Goal: Task Accomplishment & Management: Use online tool/utility

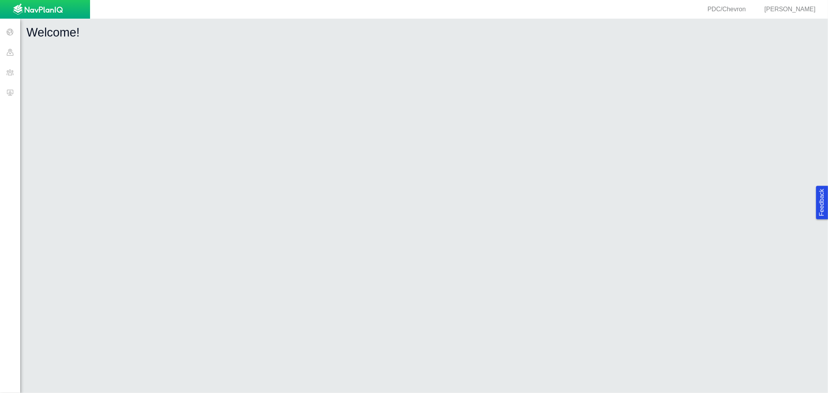
click at [15, 91] on span at bounding box center [10, 92] width 20 height 20
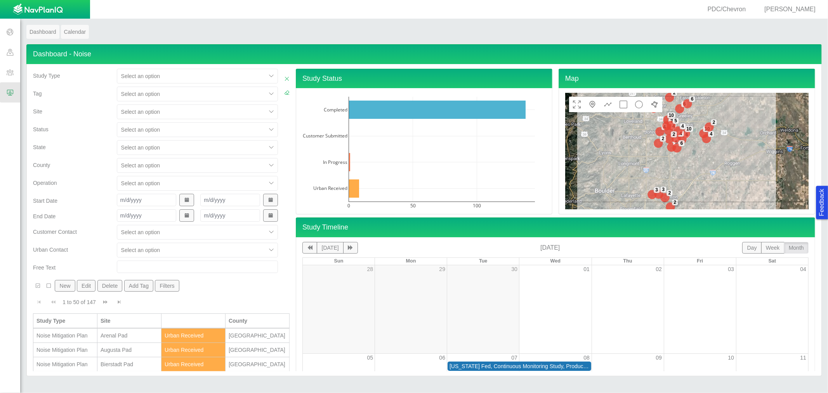
click at [156, 109] on div at bounding box center [191, 111] width 141 height 9
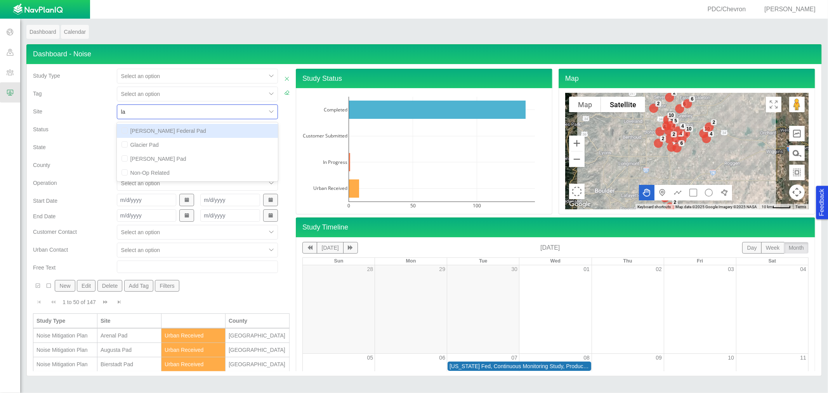
type input "law"
click at [147, 132] on div "[PERSON_NAME] Pad" at bounding box center [197, 131] width 161 height 14
checkbox input "false"
click at [67, 156] on div "State" at bounding box center [72, 149] width 84 height 18
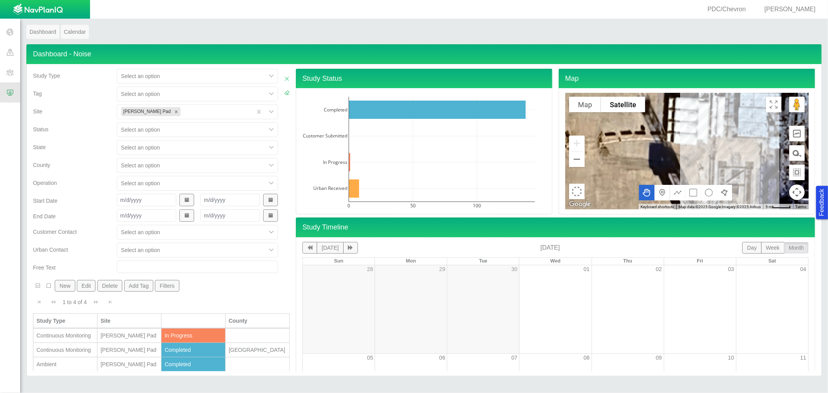
scroll to position [14, 0]
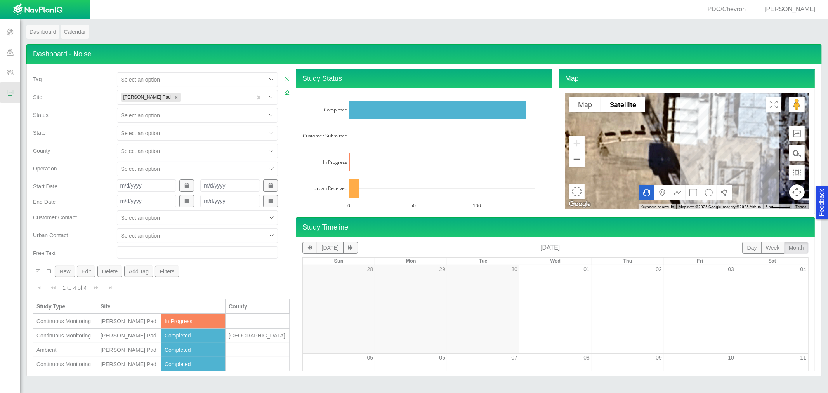
click at [135, 318] on div "[PERSON_NAME] Pad" at bounding box center [129, 321] width 57 height 8
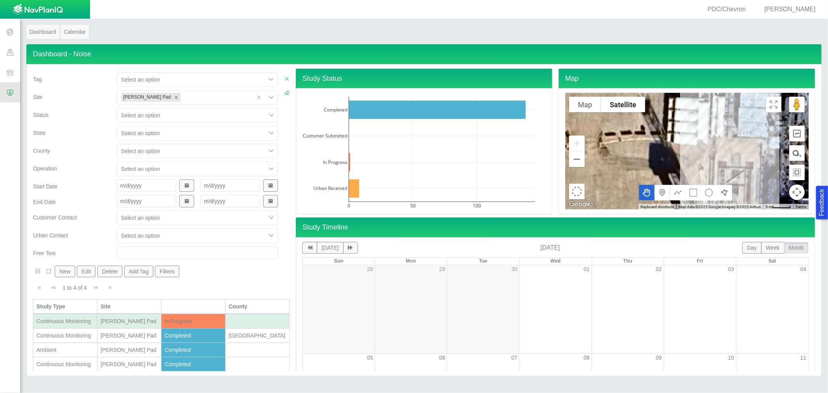
click at [135, 318] on div "[PERSON_NAME] Pad" at bounding box center [129, 321] width 57 height 8
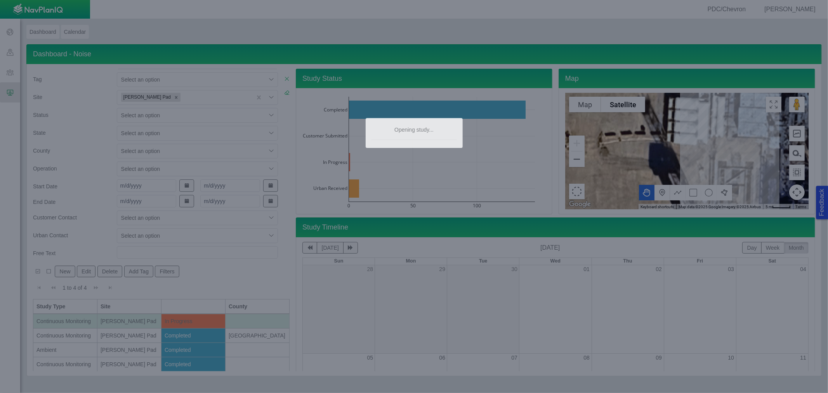
type input "[DATE] 2:37 PM"
type input "[DATE] 3:37 PM"
type textarea "x"
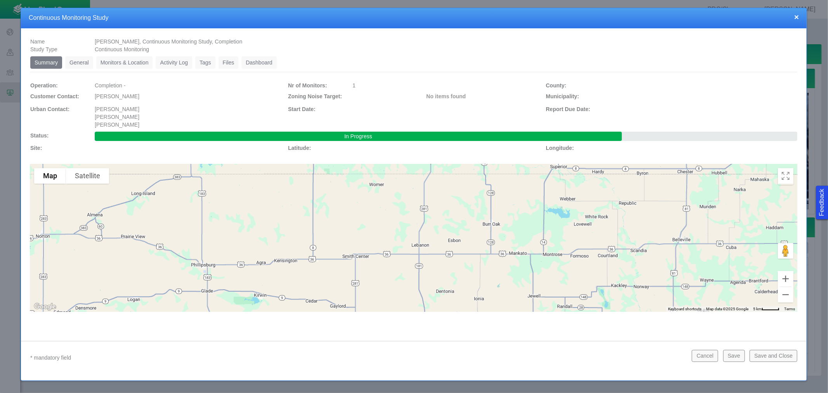
click at [268, 66] on link "Dashboard" at bounding box center [258, 62] width 35 height 12
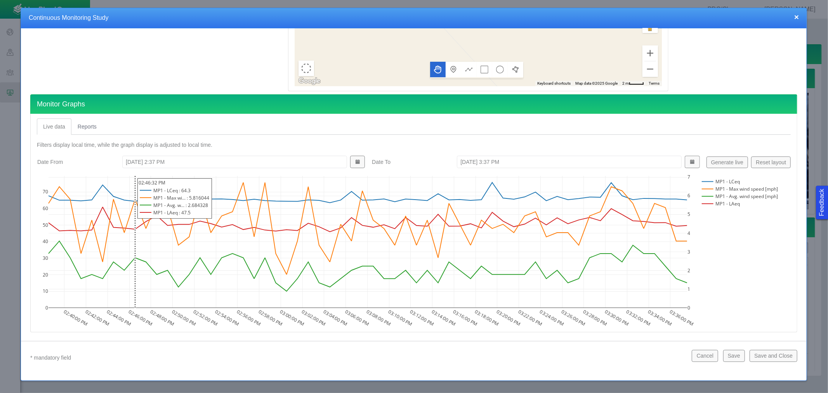
scroll to position [198, 0]
